Goal: Obtain resource: Download file/media

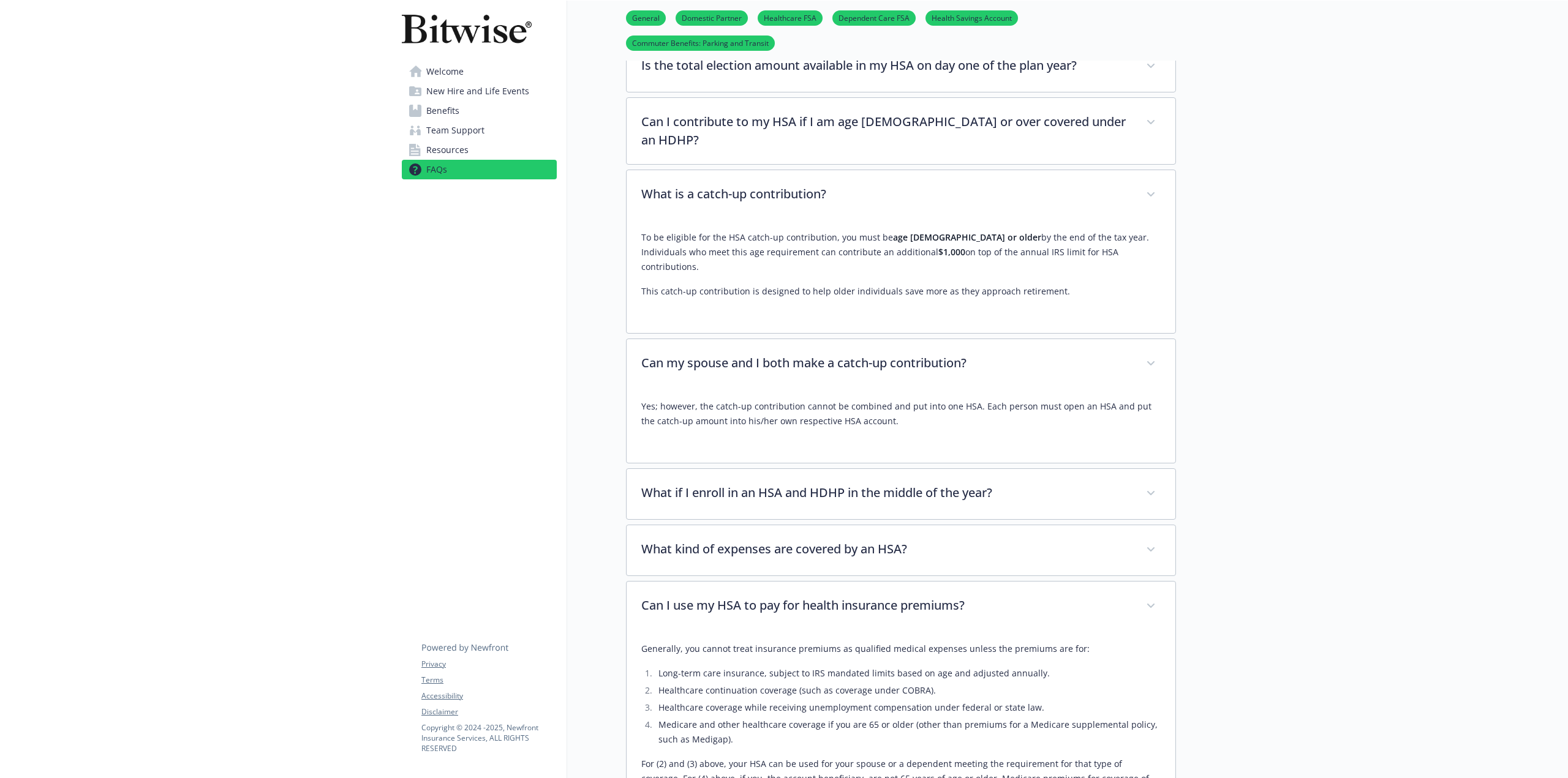
scroll to position [1714, 0]
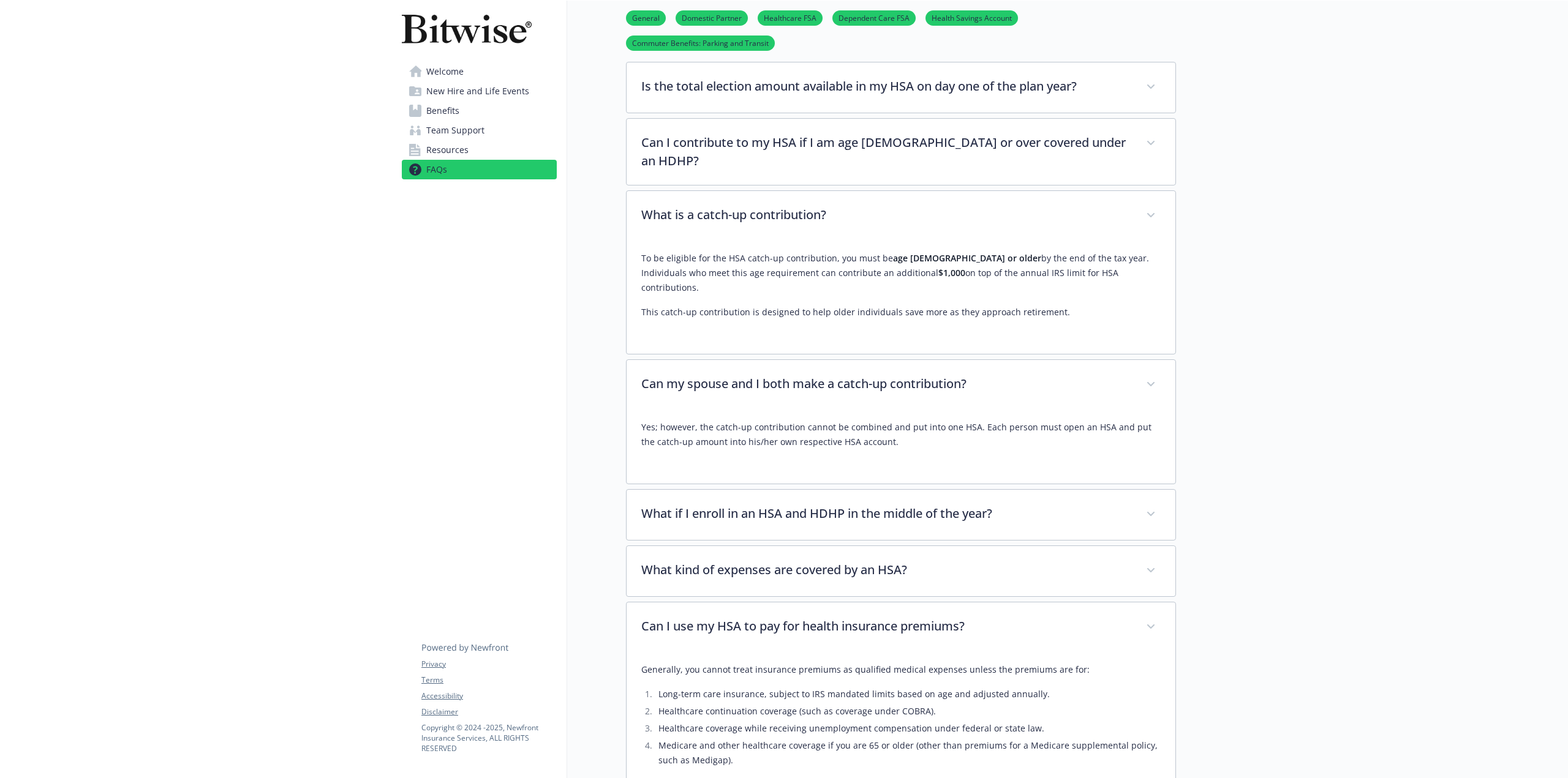
click at [503, 92] on span "New Hire and Life Events" at bounding box center [477, 91] width 103 height 20
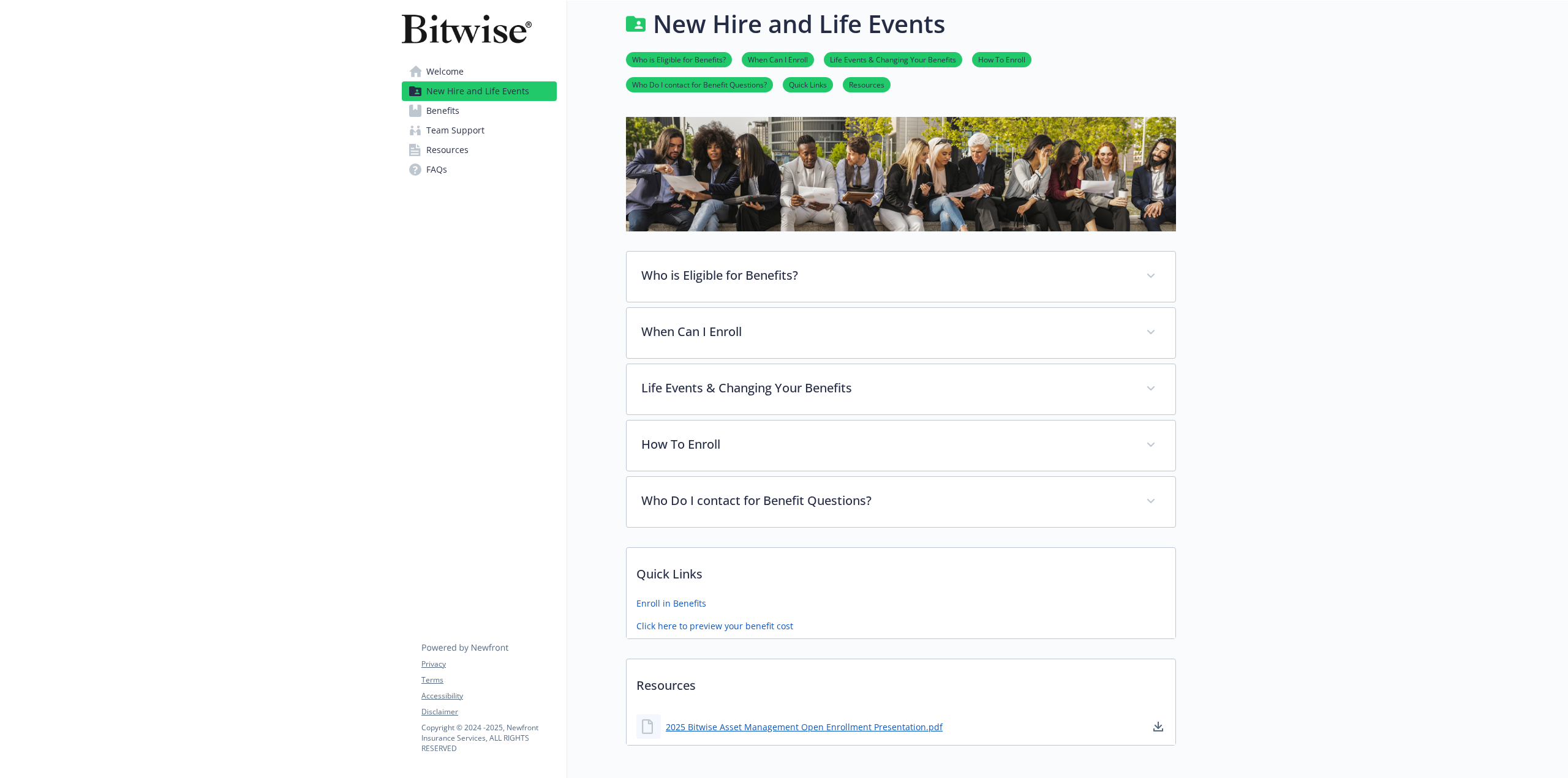
scroll to position [71, 0]
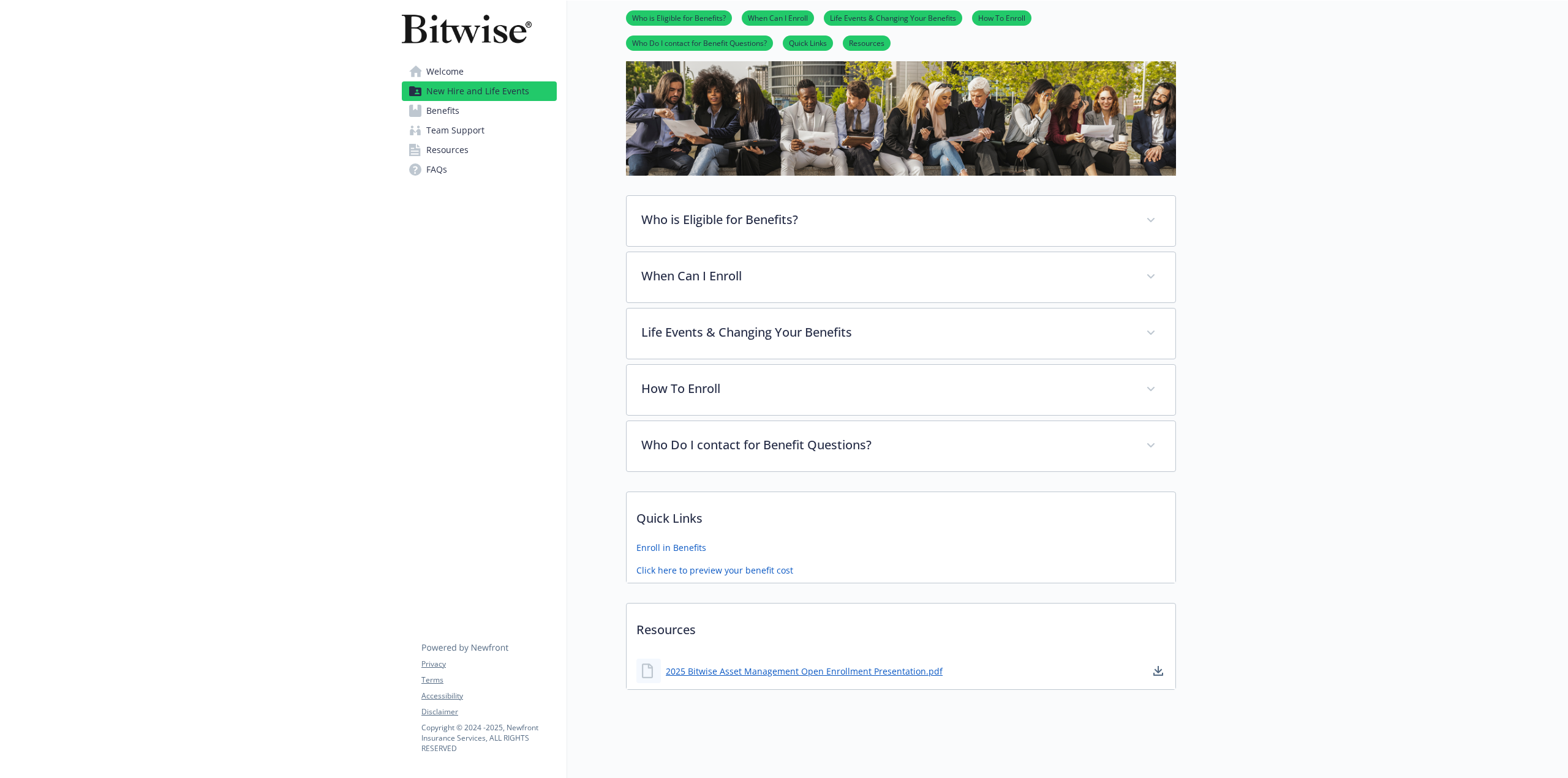
click at [473, 149] on link "Resources" at bounding box center [479, 150] width 155 height 20
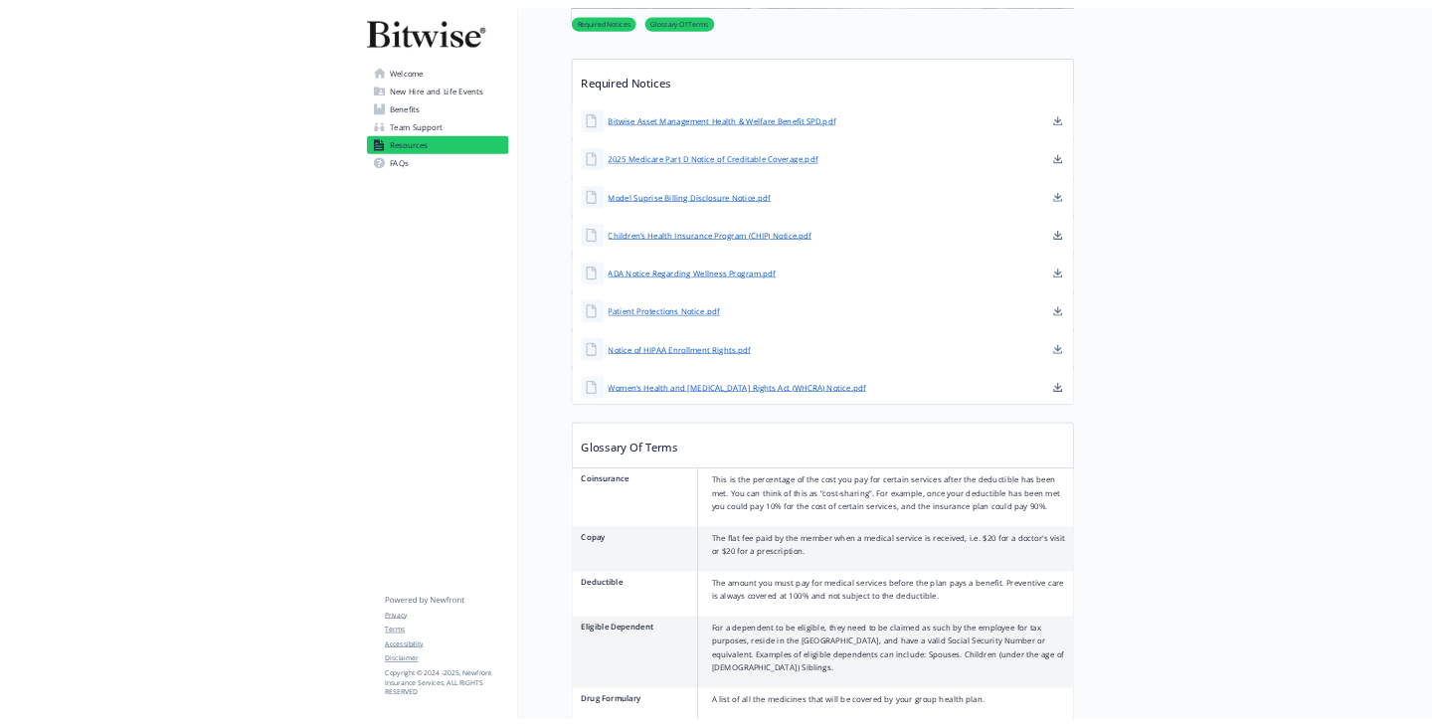
scroll to position [514, 0]
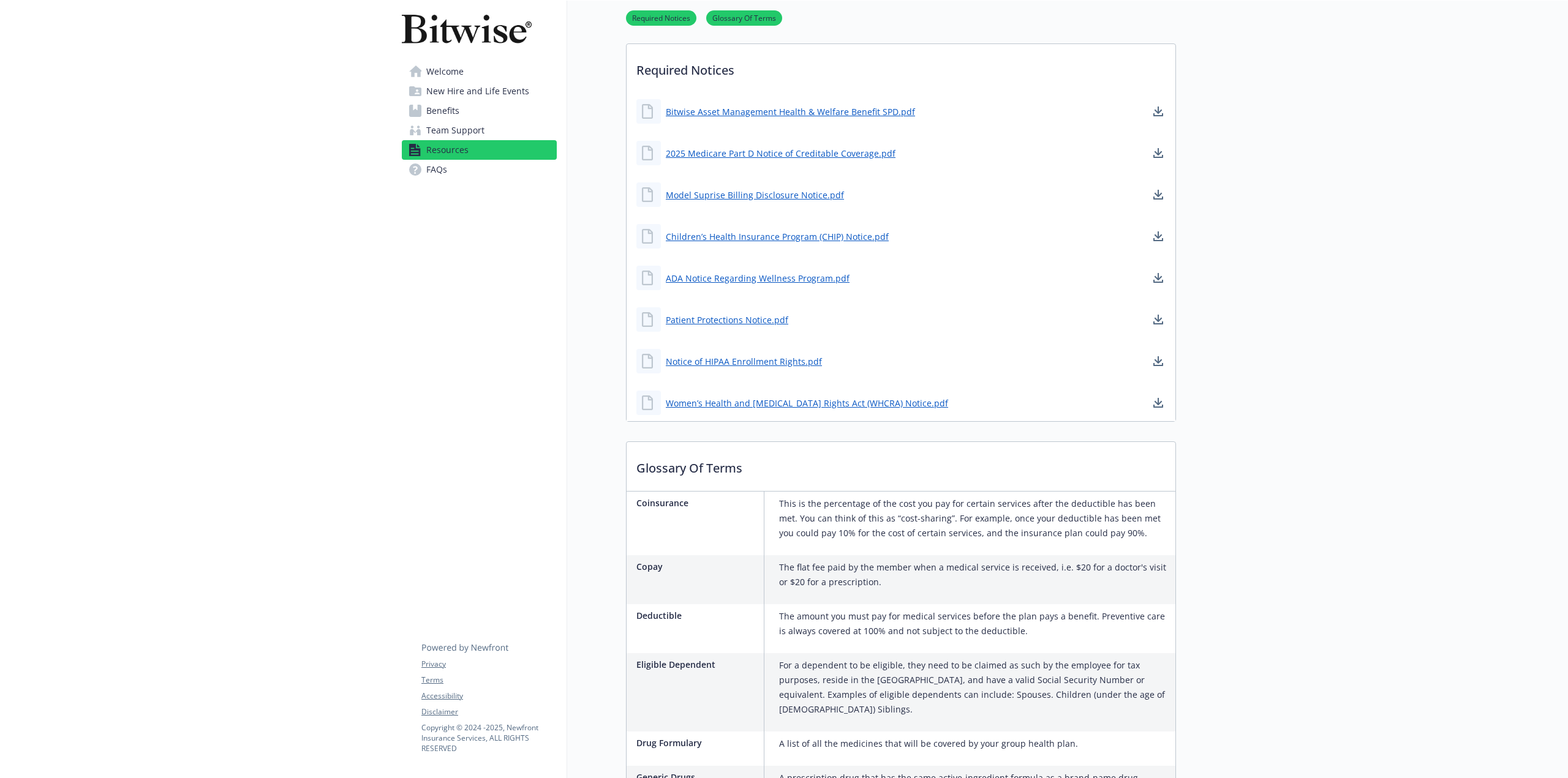
click at [794, 284] on div "ADA Notice Regarding Wellness Program.pdf" at bounding box center [743, 278] width 213 height 25
click at [799, 278] on link "ADA Notice Regarding Wellness Program.pdf" at bounding box center [759, 278] width 186 height 15
click at [762, 283] on link "ADA Notice Regarding Wellness Program.pdf" at bounding box center [759, 278] width 186 height 15
